Goal: Find specific page/section: Find specific page/section

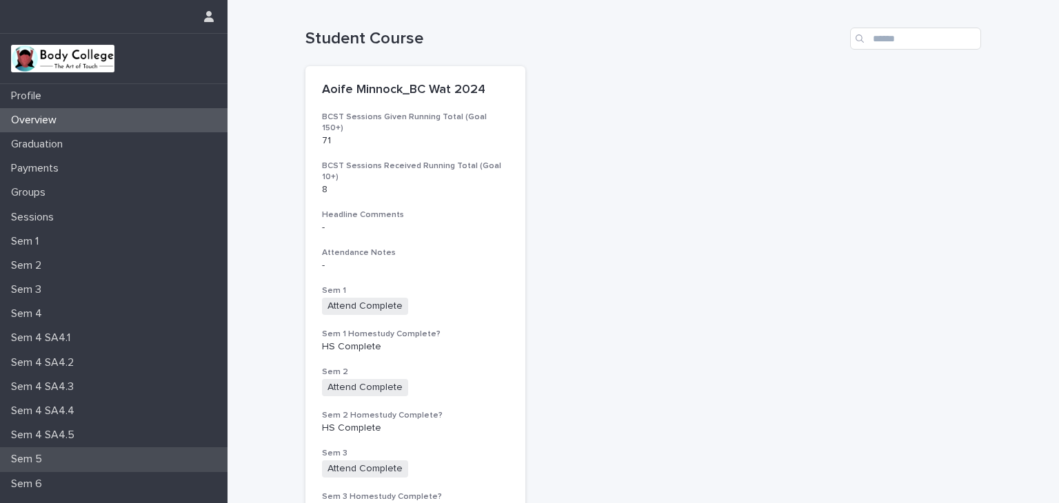
click at [32, 456] on p "Sem 5" at bounding box center [30, 459] width 48 height 13
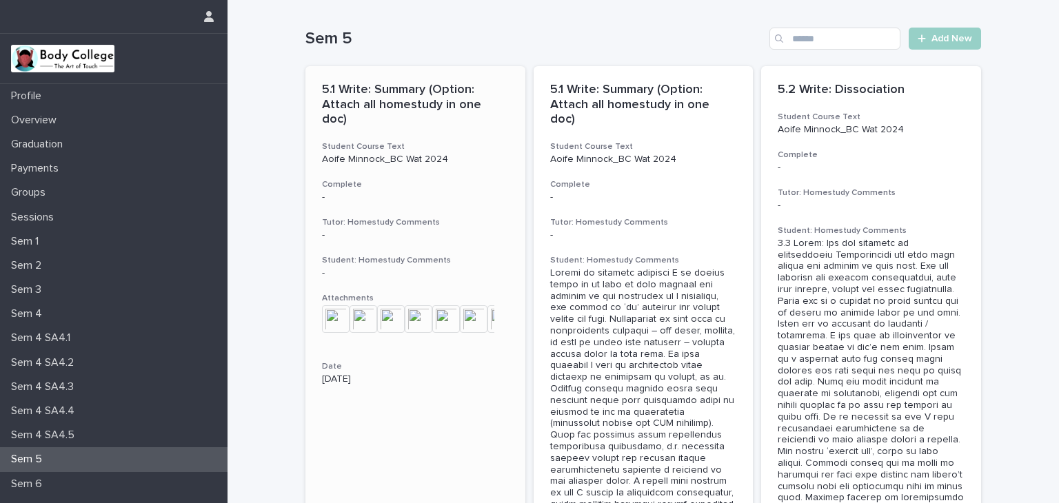
click at [370, 217] on h3 "Tutor: Homestudy Comments" at bounding box center [415, 222] width 187 height 11
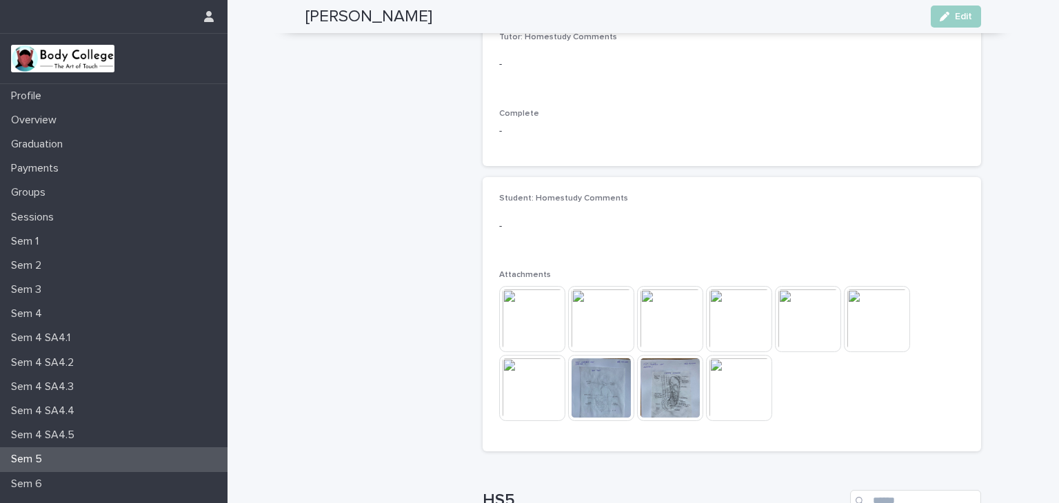
scroll to position [442, 0]
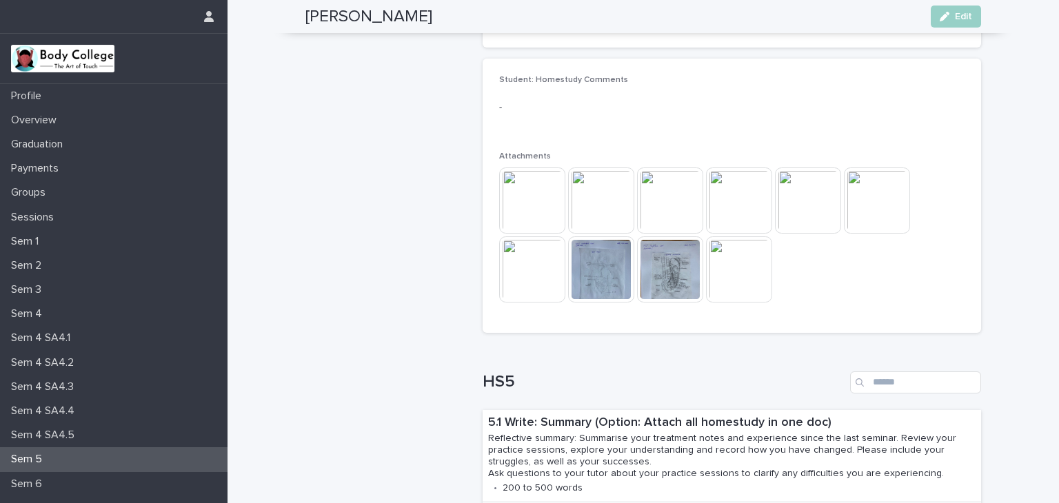
click at [519, 187] on img at bounding box center [532, 201] width 66 height 66
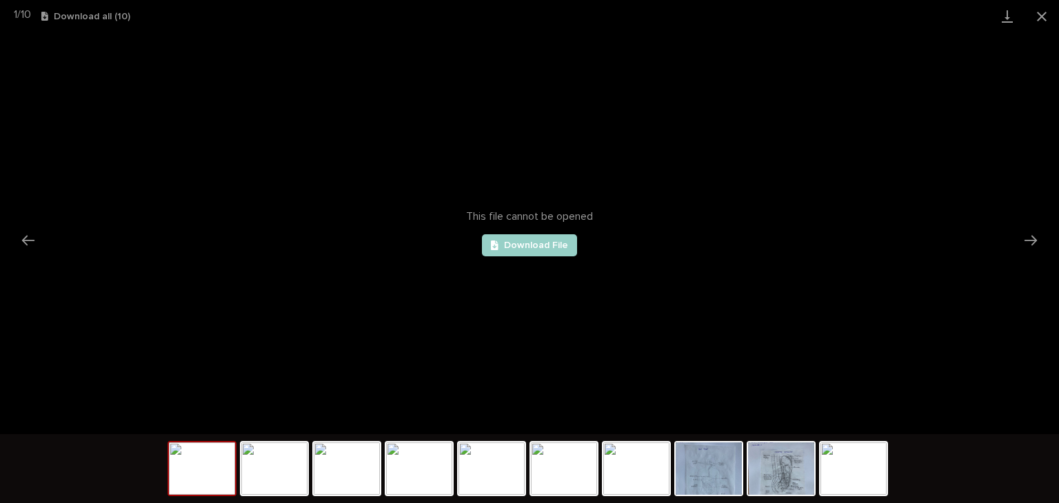
click at [214, 483] on img at bounding box center [202, 469] width 66 height 52
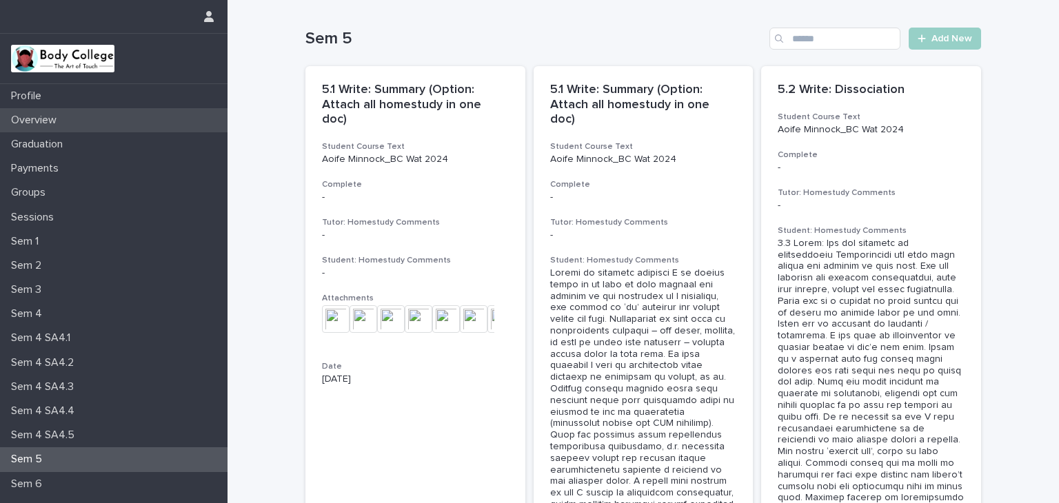
click at [39, 121] on p "Overview" at bounding box center [37, 120] width 62 height 13
